Goal: Task Accomplishment & Management: Use online tool/utility

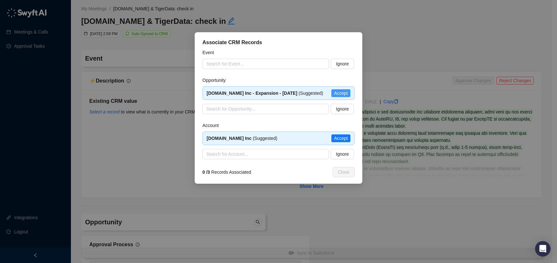
click at [337, 96] on span "Accept" at bounding box center [341, 93] width 14 height 7
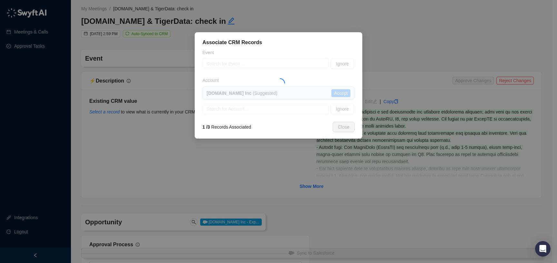
type input "**********"
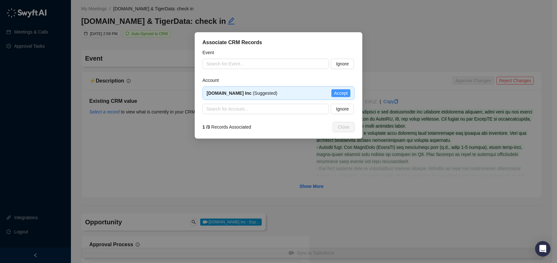
click at [339, 95] on span "Accept" at bounding box center [341, 93] width 14 height 7
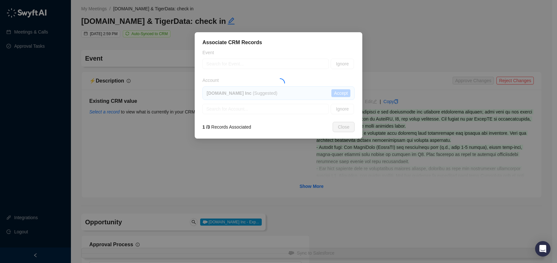
type textarea "**********"
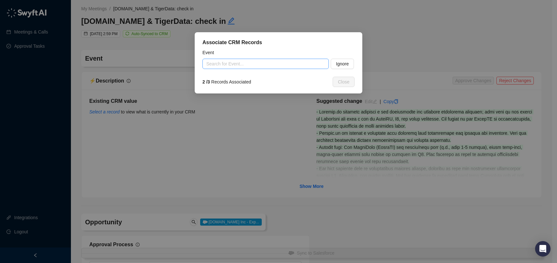
click at [238, 63] on input "search" at bounding box center [263, 64] width 115 height 10
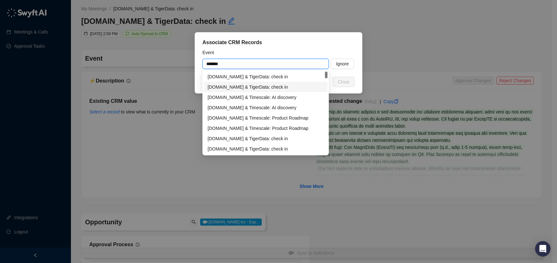
click at [245, 84] on div "[DOMAIN_NAME] & TigerData: check in" at bounding box center [265, 86] width 116 height 7
type input "**********"
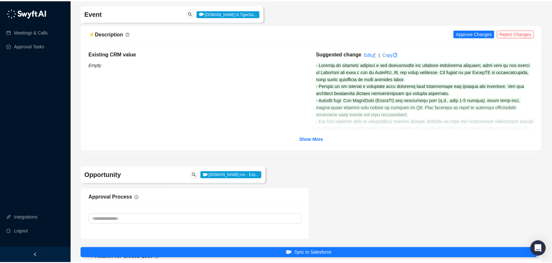
scroll to position [47, 0]
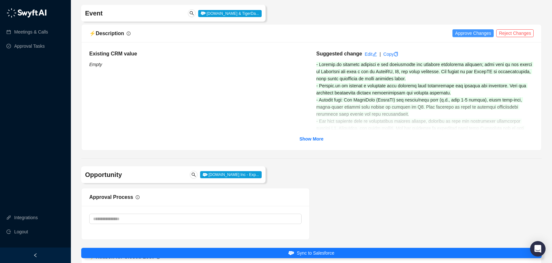
click at [466, 36] on span "Approve Changes" at bounding box center [473, 33] width 36 height 7
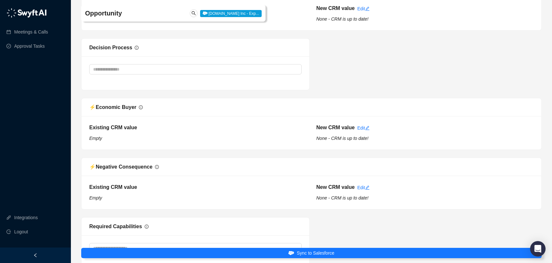
scroll to position [657, 0]
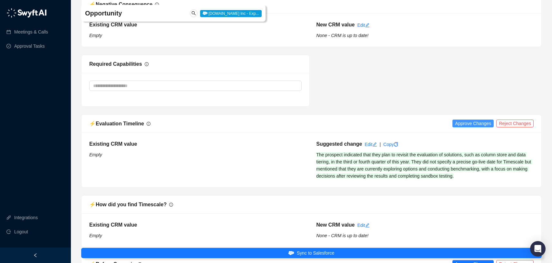
click at [469, 122] on span "Approve Changes" at bounding box center [473, 123] width 36 height 7
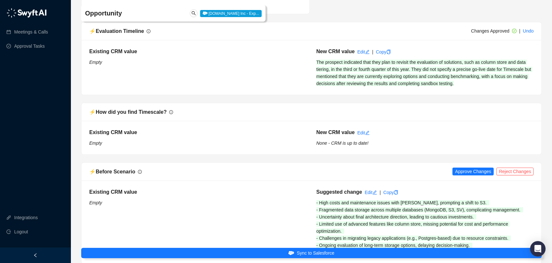
scroll to position [873, 0]
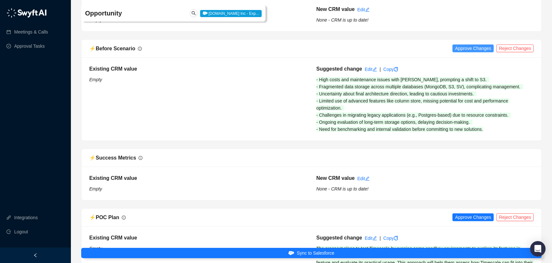
click at [468, 46] on span "Approve Changes" at bounding box center [473, 48] width 36 height 7
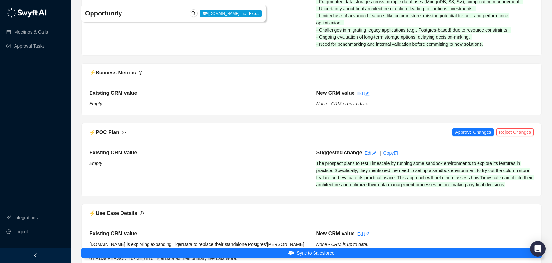
scroll to position [1005, 0]
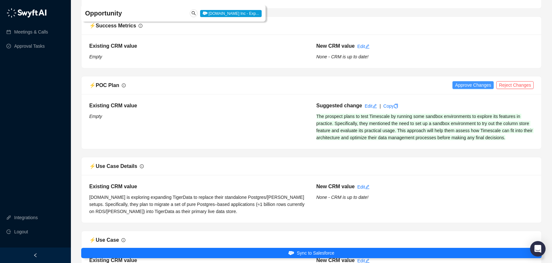
click at [466, 85] on span "Approve Changes" at bounding box center [473, 85] width 36 height 7
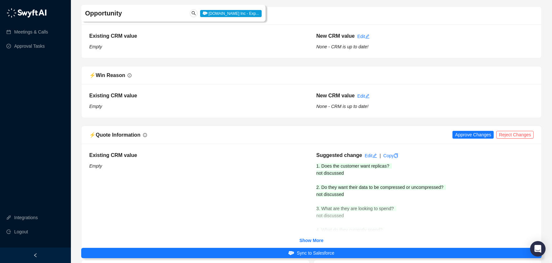
scroll to position [1267, 0]
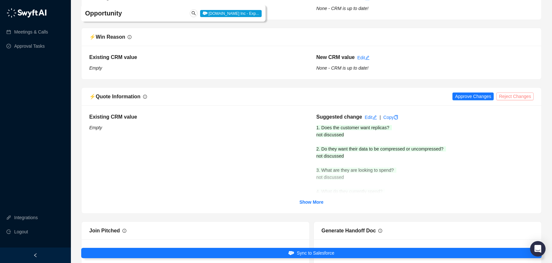
click at [507, 97] on span "Reject Changes" at bounding box center [515, 96] width 32 height 7
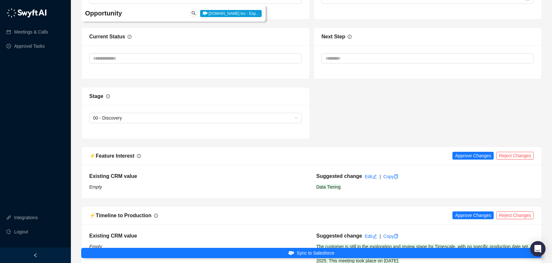
scroll to position [1573, 0]
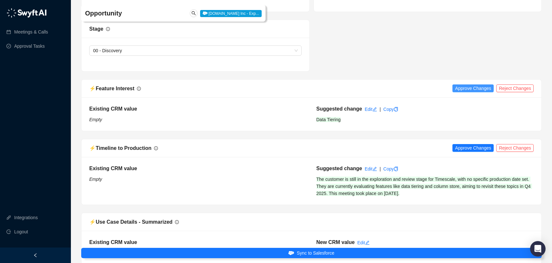
click at [468, 90] on span "Approve Changes" at bounding box center [473, 88] width 36 height 7
click at [473, 149] on span "Approve Changes" at bounding box center [473, 147] width 36 height 7
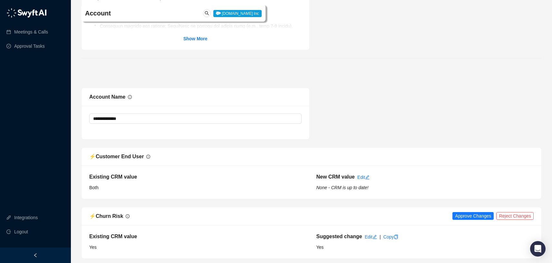
scroll to position [2436, 0]
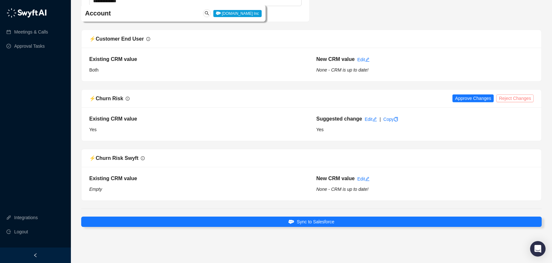
click at [515, 97] on span "Reject Changes" at bounding box center [515, 98] width 32 height 7
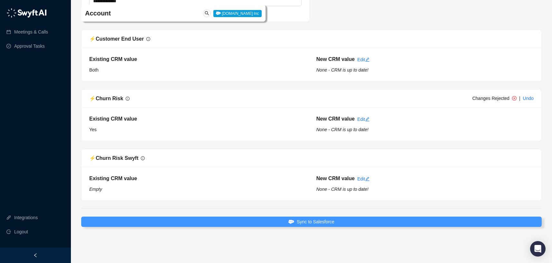
click at [365, 218] on button "Sync to Salesforce" at bounding box center [311, 221] width 460 height 10
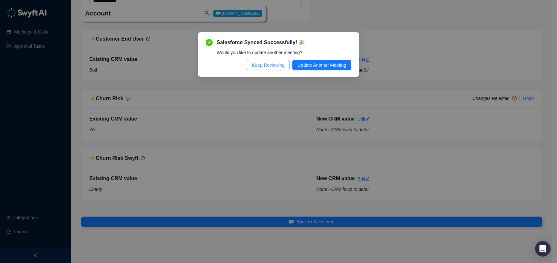
click at [259, 64] on span "Keep Reviewing" at bounding box center [268, 65] width 33 height 7
